Goal: Check status: Check status

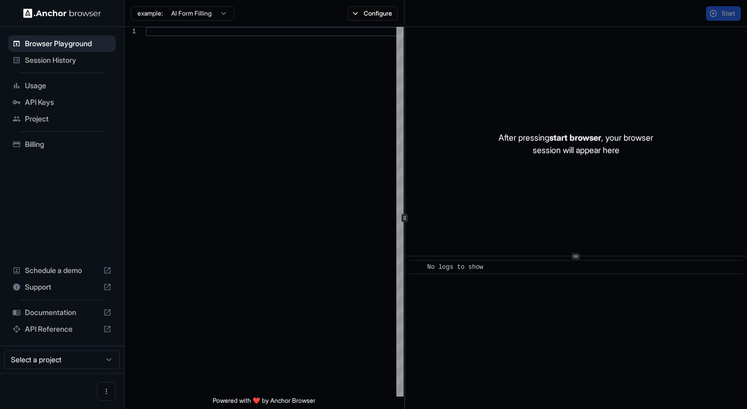
scroll to position [65, 0]
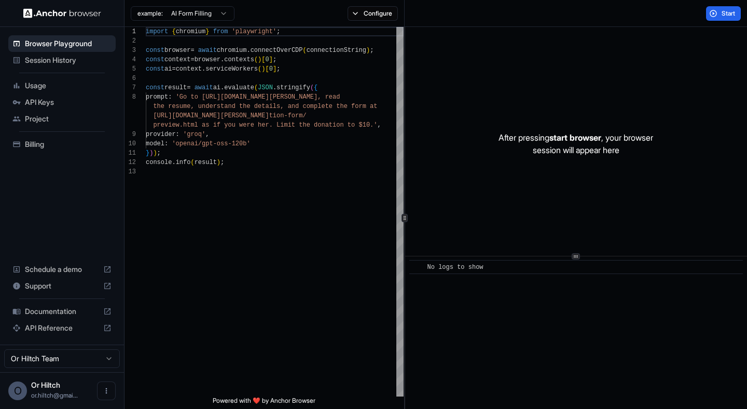
click at [64, 59] on span "Session History" at bounding box center [68, 60] width 87 height 10
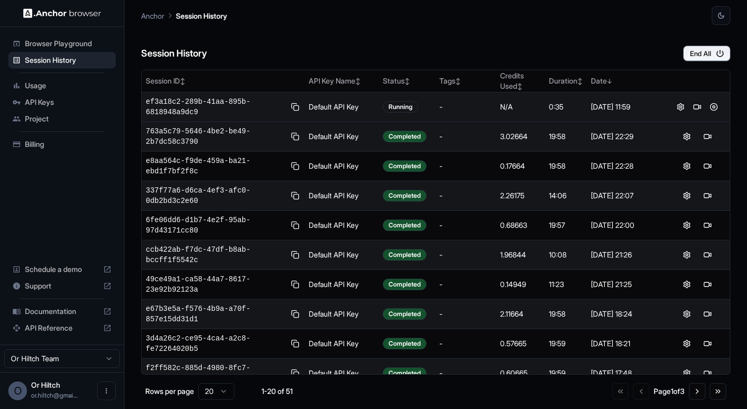
click at [210, 108] on span "ef3a18c2-289b-41aa-895b-6818948a9dc9" at bounding box center [216, 106] width 140 height 21
click at [700, 110] on button at bounding box center [697, 107] width 12 height 12
